Goal: Task Accomplishment & Management: Use online tool/utility

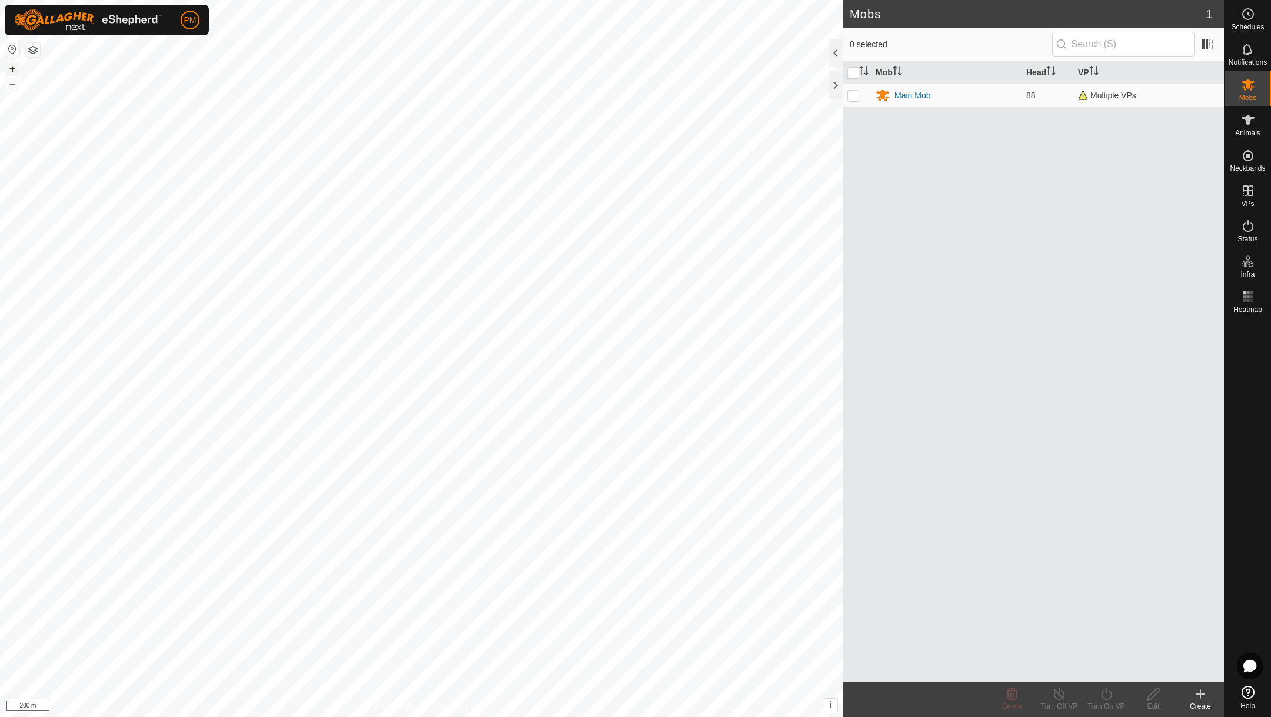
click at [14, 71] on button "+" at bounding box center [12, 69] width 14 height 14
click at [1243, 306] on span "Heatmap" at bounding box center [1247, 309] width 29 height 7
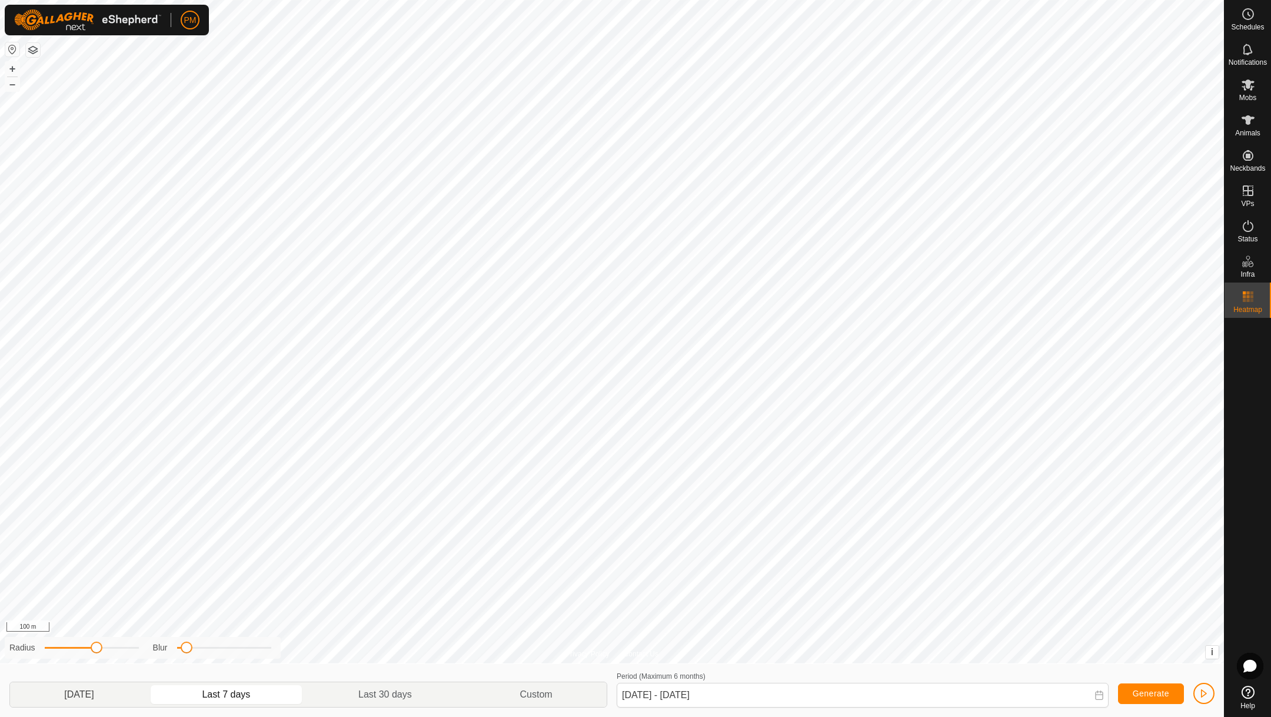
click at [78, 691] on p-togglebutton "[DATE]" at bounding box center [79, 694] width 138 height 25
click at [233, 690] on p-togglebutton "Last 7 days" at bounding box center [226, 694] width 157 height 25
click at [89, 688] on p-togglebutton "[DATE]" at bounding box center [79, 694] width 138 height 25
type input "[DATE] - [DATE]"
